Goal: Ask a question

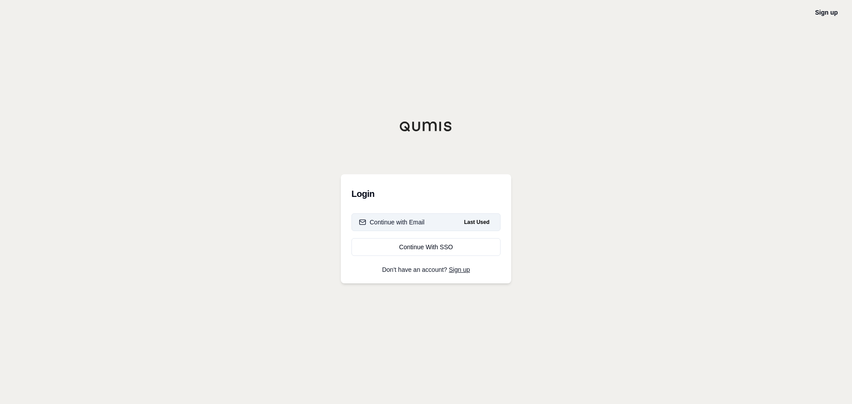
click at [406, 220] on div "Continue with Email" at bounding box center [392, 222] width 66 height 9
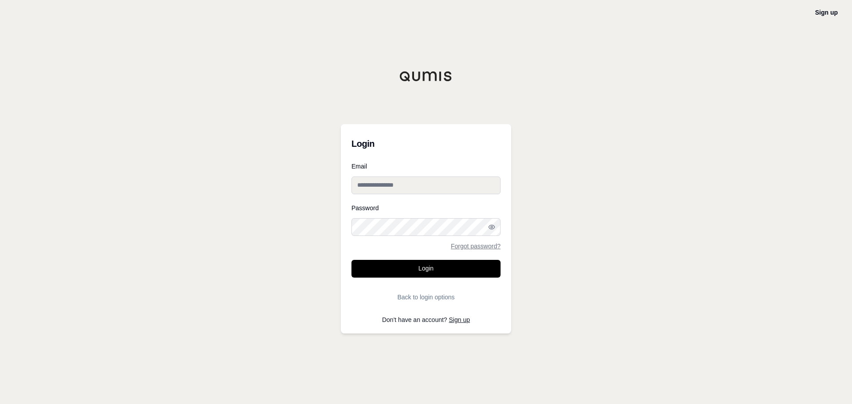
type input "**********"
click at [378, 183] on input "**********" at bounding box center [425, 186] width 149 height 18
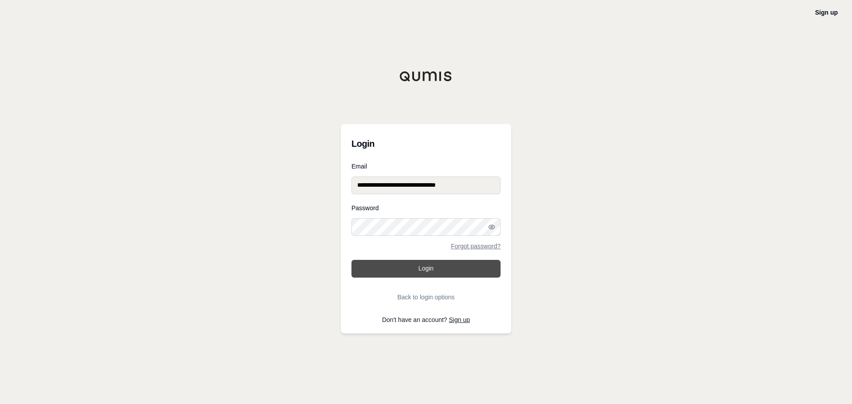
click at [395, 276] on button "Login" at bounding box center [425, 269] width 149 height 18
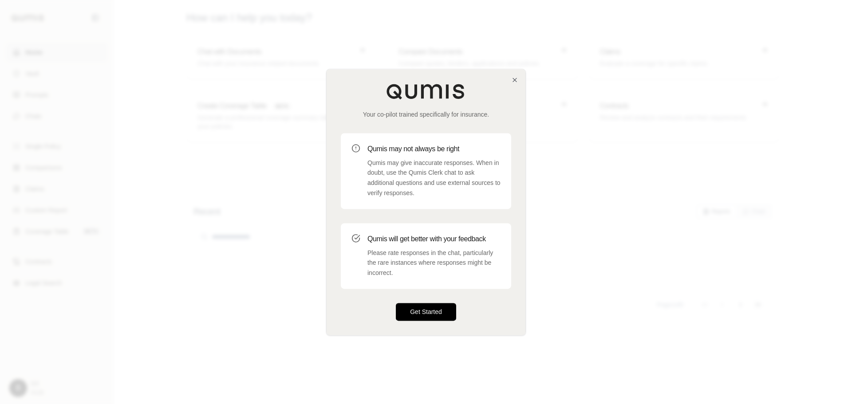
click at [403, 312] on button "Get Started" at bounding box center [426, 312] width 60 height 18
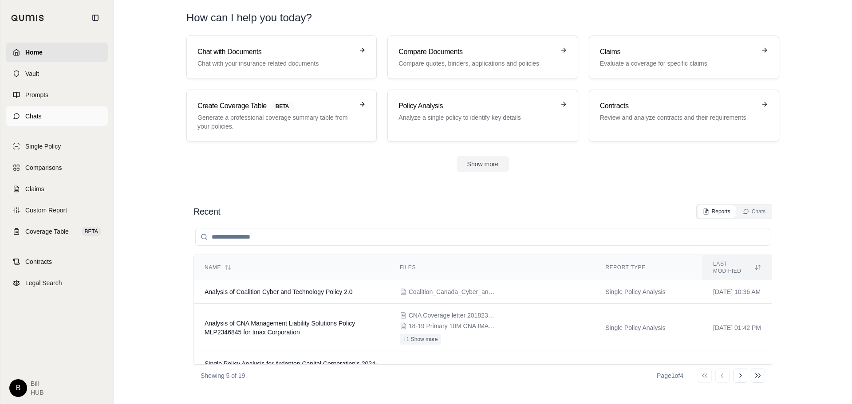
click at [44, 120] on link "Chats" at bounding box center [57, 116] width 102 height 20
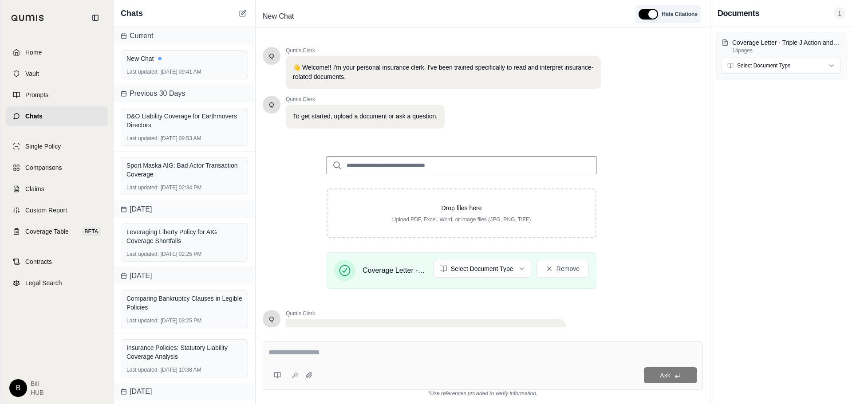
scroll to position [75, 0]
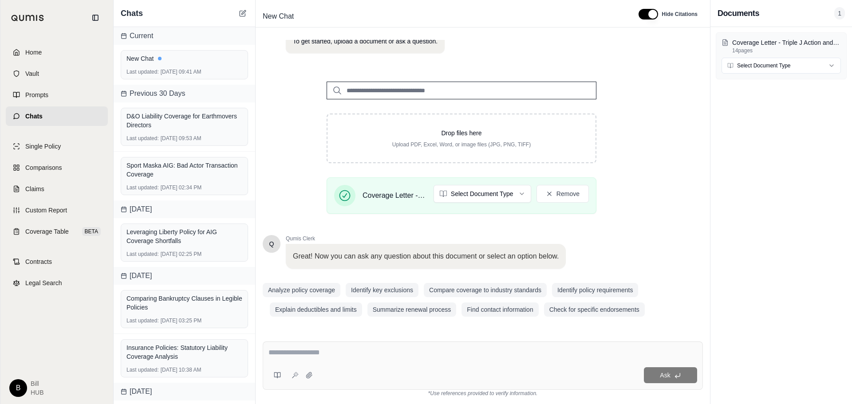
click at [397, 347] on div "Ask" at bounding box center [483, 366] width 440 height 48
type textarea "**********"
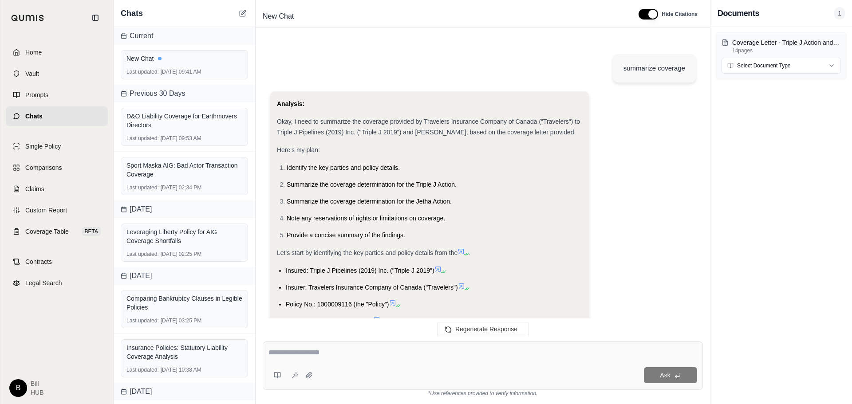
scroll to position [549, 0]
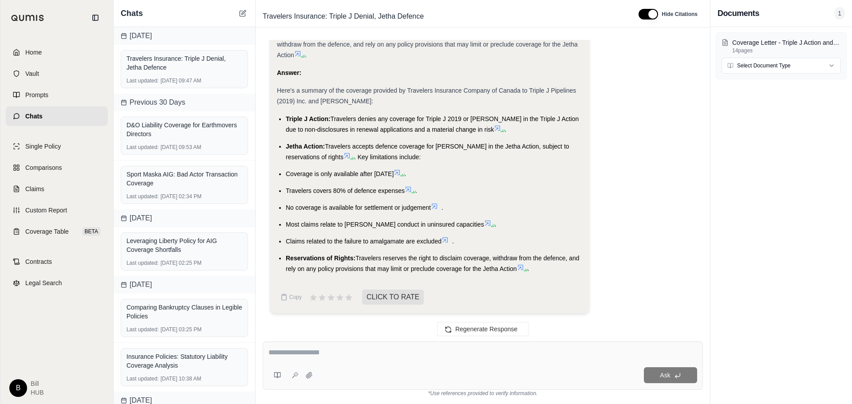
click at [360, 122] on span "Travelers denies any coverage for Triple J 2019 or [PERSON_NAME] in the Triple …" at bounding box center [432, 124] width 293 height 18
drag, startPoint x: 342, startPoint y: 121, endPoint x: 451, endPoint y: 120, distance: 109.1
click at [451, 120] on span "Travelers denies any coverage for Triple J 2019 or [PERSON_NAME] in the Triple …" at bounding box center [432, 124] width 293 height 18
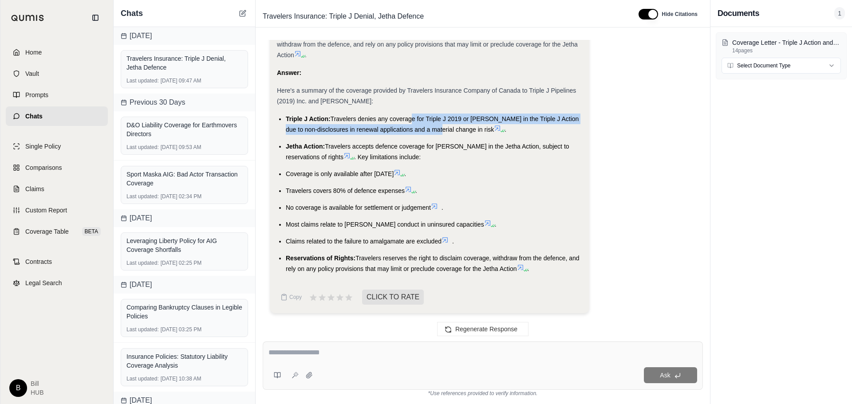
drag, startPoint x: 409, startPoint y: 118, endPoint x: 432, endPoint y: 131, distance: 25.9
click at [432, 131] on span "Travelers denies any coverage for Triple J 2019 or [PERSON_NAME] in the Triple …" at bounding box center [432, 124] width 293 height 18
drag, startPoint x: 359, startPoint y: 114, endPoint x: 451, endPoint y: 126, distance: 92.5
click at [451, 126] on span "Travelers denies any coverage for Triple J 2019 or [PERSON_NAME] in the Triple …" at bounding box center [432, 124] width 293 height 18
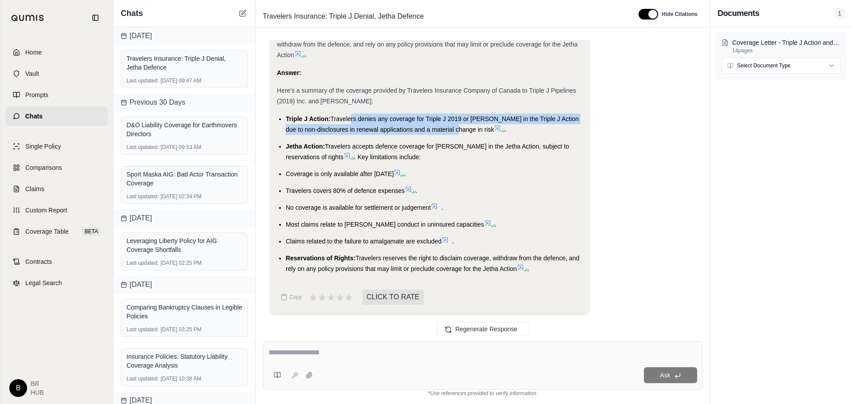
click at [445, 132] on span "Travelers denies any coverage for Triple J 2019 or [PERSON_NAME] in the Triple …" at bounding box center [432, 124] width 293 height 18
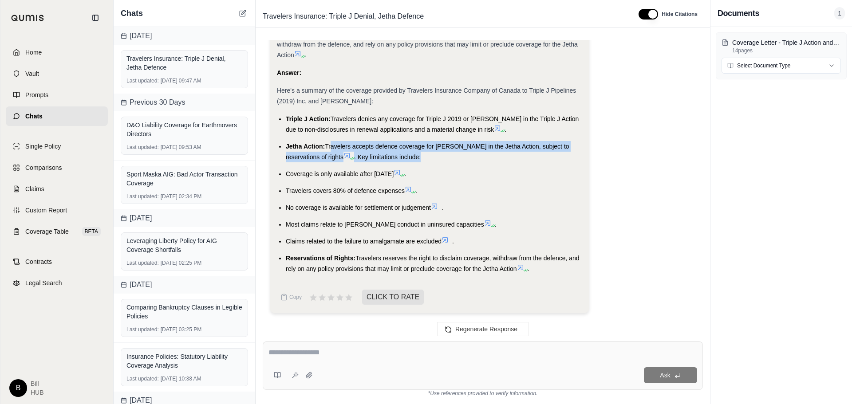
drag, startPoint x: 330, startPoint y: 143, endPoint x: 390, endPoint y: 158, distance: 61.2
click at [390, 158] on li "Jetha Action: Travelers accepts defence coverage for [PERSON_NAME] in the Jetha…" at bounding box center [434, 151] width 296 height 21
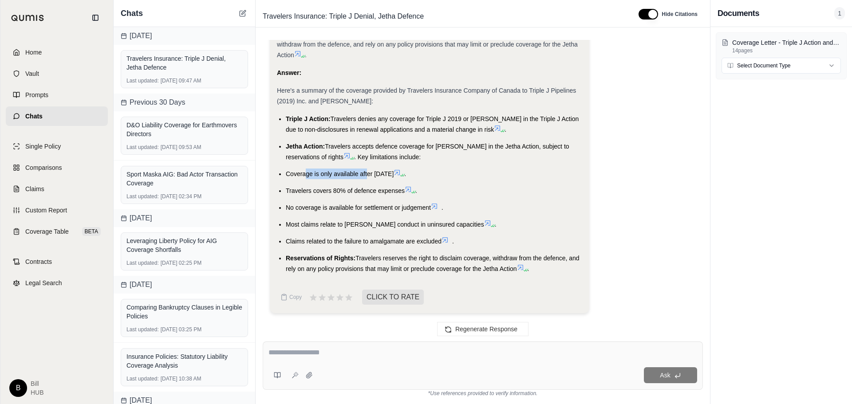
drag, startPoint x: 305, startPoint y: 172, endPoint x: 367, endPoint y: 173, distance: 61.7
click at [366, 173] on span "Coverage is only available after [DATE]" at bounding box center [340, 173] width 108 height 7
click at [363, 193] on span "Travelers covers 80% of defence expenses" at bounding box center [345, 190] width 119 height 7
drag, startPoint x: 318, startPoint y: 193, endPoint x: 375, endPoint y: 211, distance: 59.8
click at [375, 211] on ul "Triple J Action: Travelers denies any coverage for Triple J 2019 or [PERSON_NAM…" at bounding box center [429, 194] width 305 height 161
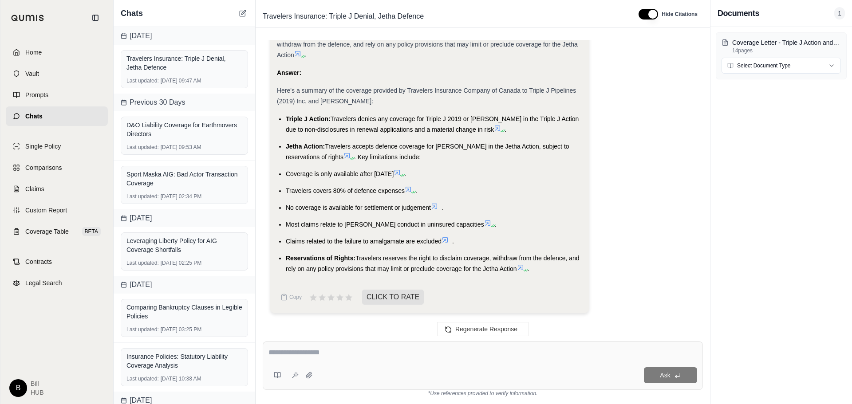
click at [379, 205] on span "No coverage is available for settlement or judgement" at bounding box center [358, 207] width 145 height 7
drag, startPoint x: 308, startPoint y: 222, endPoint x: 429, endPoint y: 224, distance: 120.7
click at [429, 224] on span "Most claims relate to [PERSON_NAME] conduct in uninsured capacities" at bounding box center [385, 224] width 198 height 7
click at [438, 224] on span "Most claims relate to [PERSON_NAME] conduct in uninsured capacities" at bounding box center [385, 224] width 198 height 7
drag, startPoint x: 298, startPoint y: 236, endPoint x: 411, endPoint y: 239, distance: 113.6
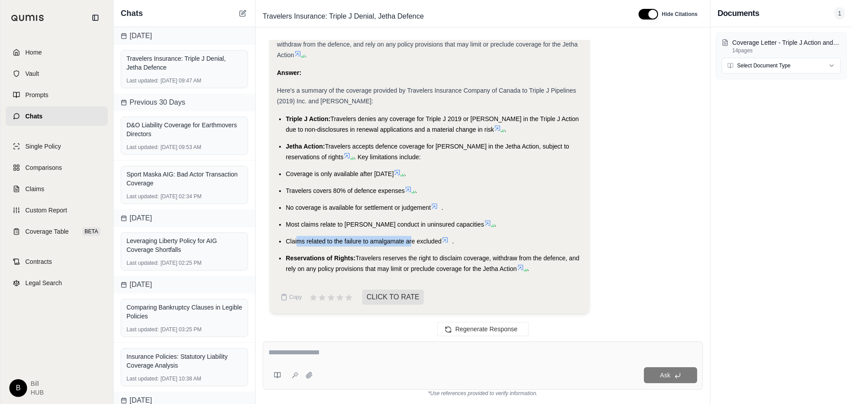
click at [411, 239] on li "Claims related to the failure to amalgamate are excluded ." at bounding box center [434, 241] width 296 height 11
click at [411, 239] on span "Claims related to the failure to amalgamate are excluded" at bounding box center [364, 241] width 156 height 7
click at [362, 347] on div "Ask" at bounding box center [483, 366] width 440 height 48
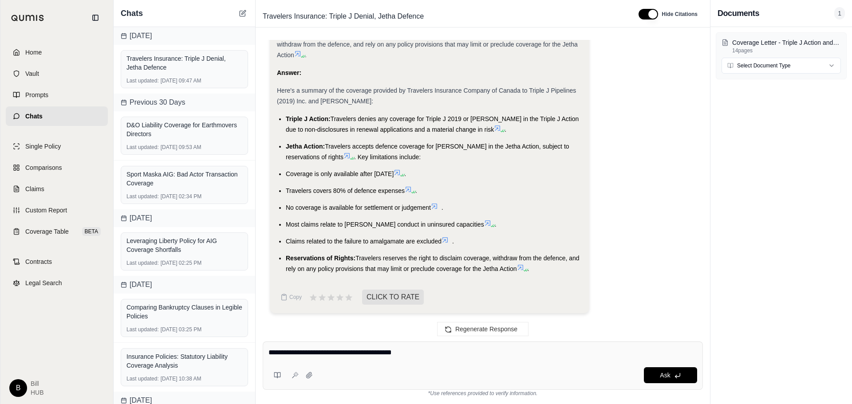
type textarea "**********"
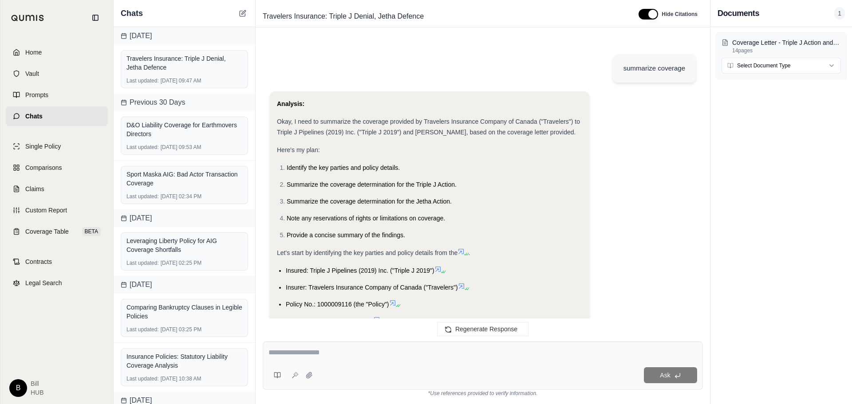
scroll to position [910, 0]
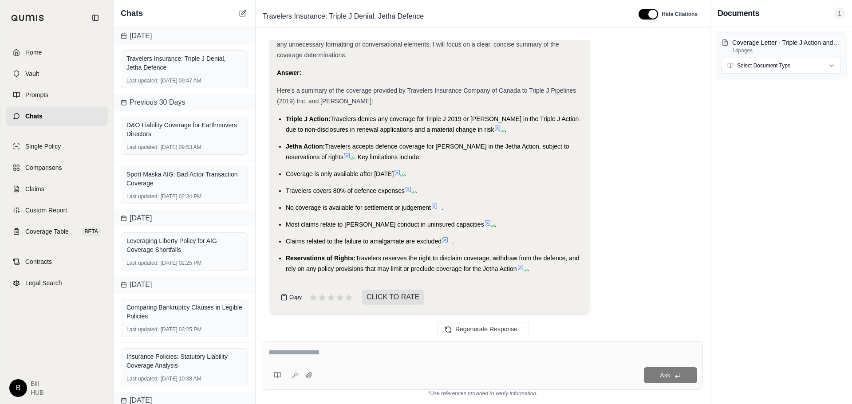
click at [290, 296] on span "Copy" at bounding box center [295, 297] width 12 height 7
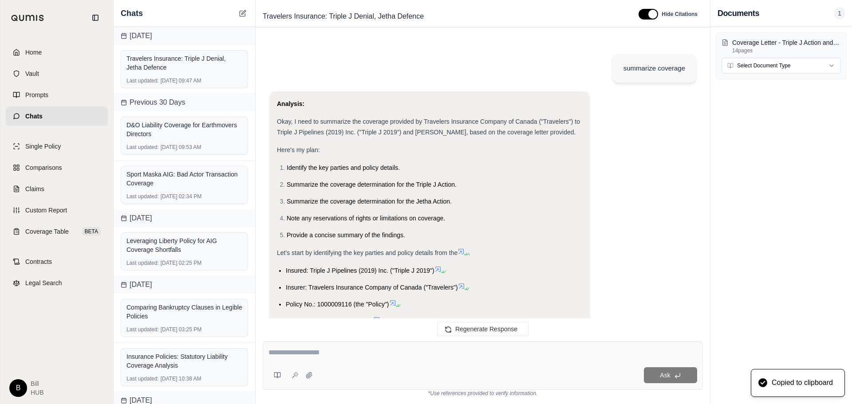
scroll to position [0, 0]
